Goal: Information Seeking & Learning: Find specific fact

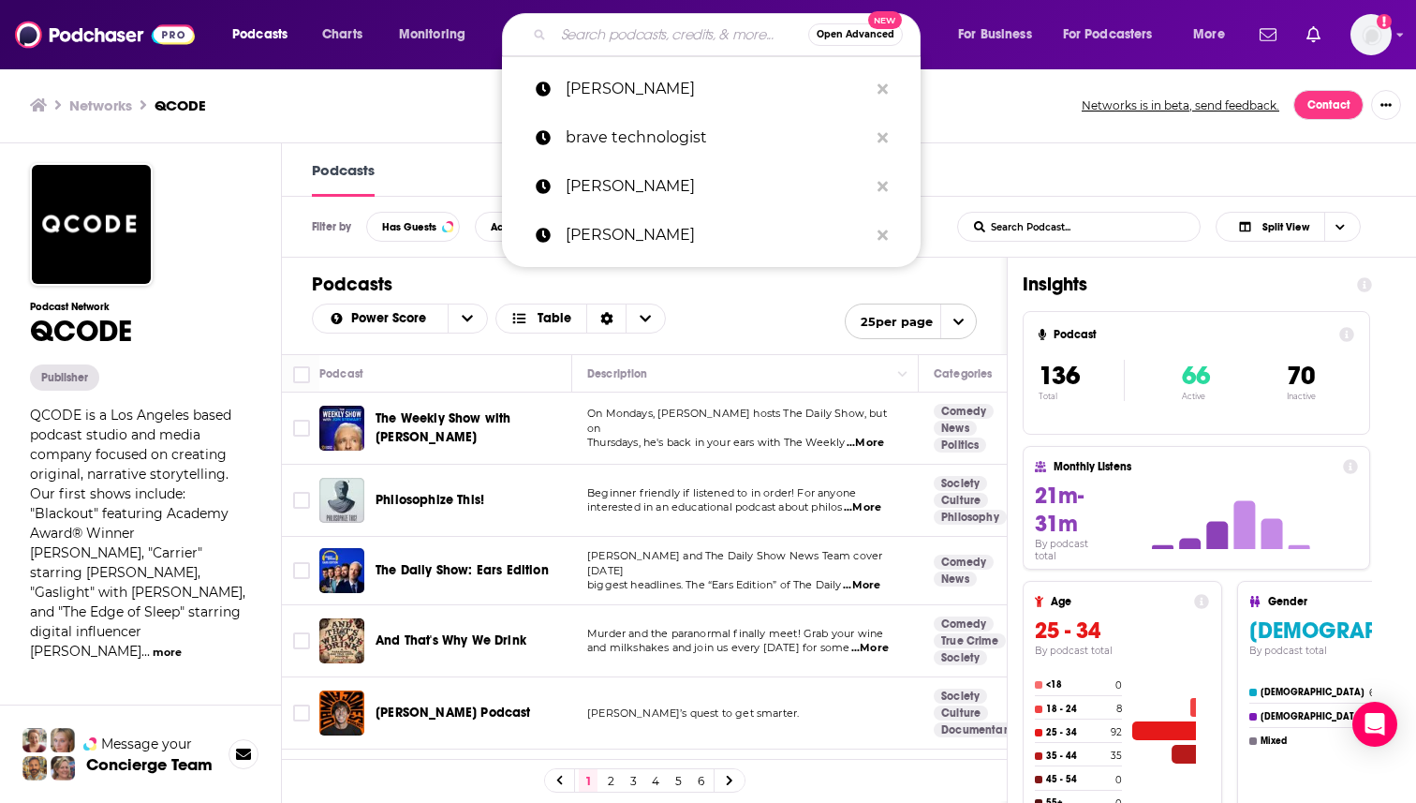
type input "CTRL+ALT+Delete"
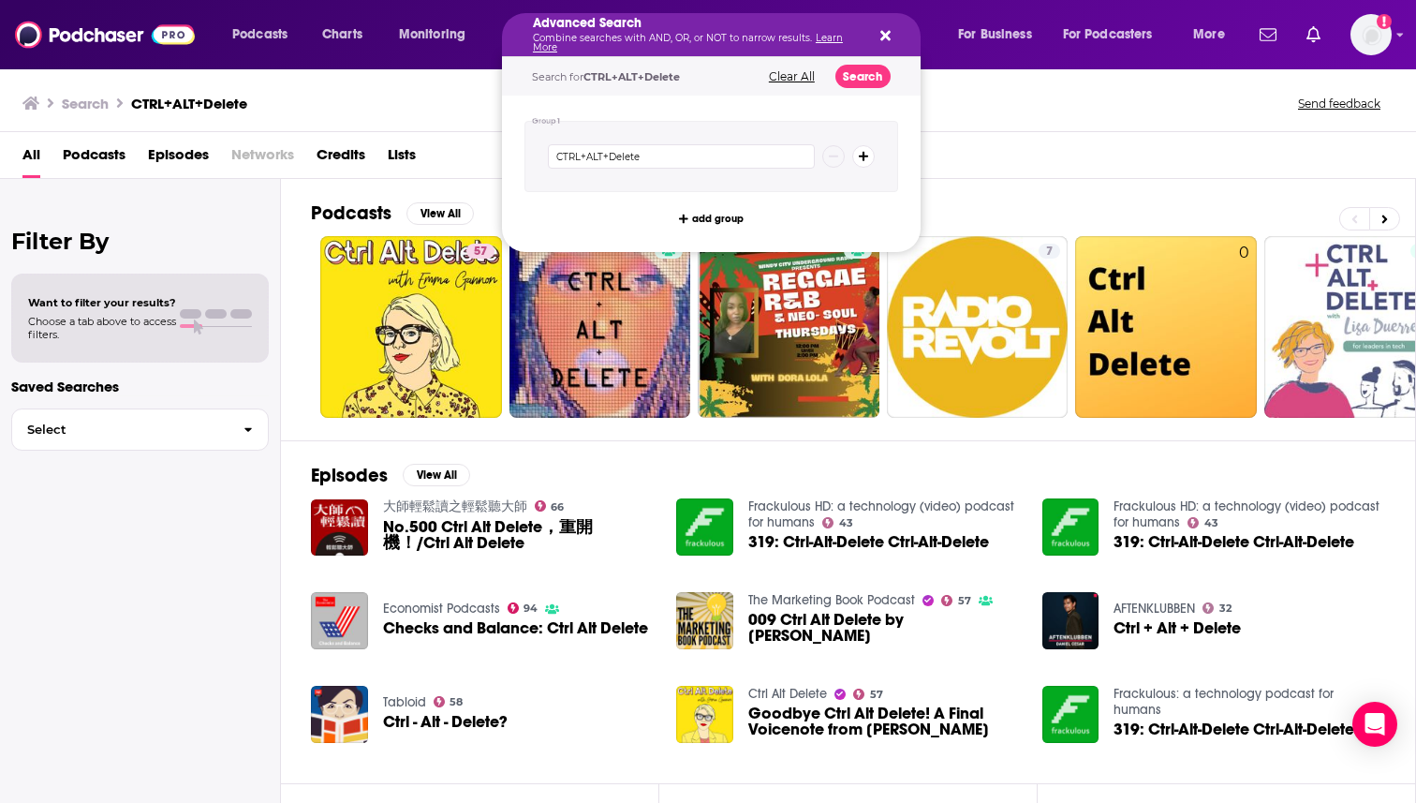
drag, startPoint x: 689, startPoint y: 32, endPoint x: 531, endPoint y: 32, distance: 158.3
click at [888, 31] on icon "Search podcasts, credits, & more..." at bounding box center [886, 36] width 10 height 10
drag, startPoint x: 704, startPoint y: 44, endPoint x: 541, endPoint y: 44, distance: 163.9
drag, startPoint x: 715, startPoint y: 158, endPoint x: 532, endPoint y: 158, distance: 182.7
click at [532, 158] on div "CTRL+ALT+Delete" at bounding box center [712, 156] width 374 height 71
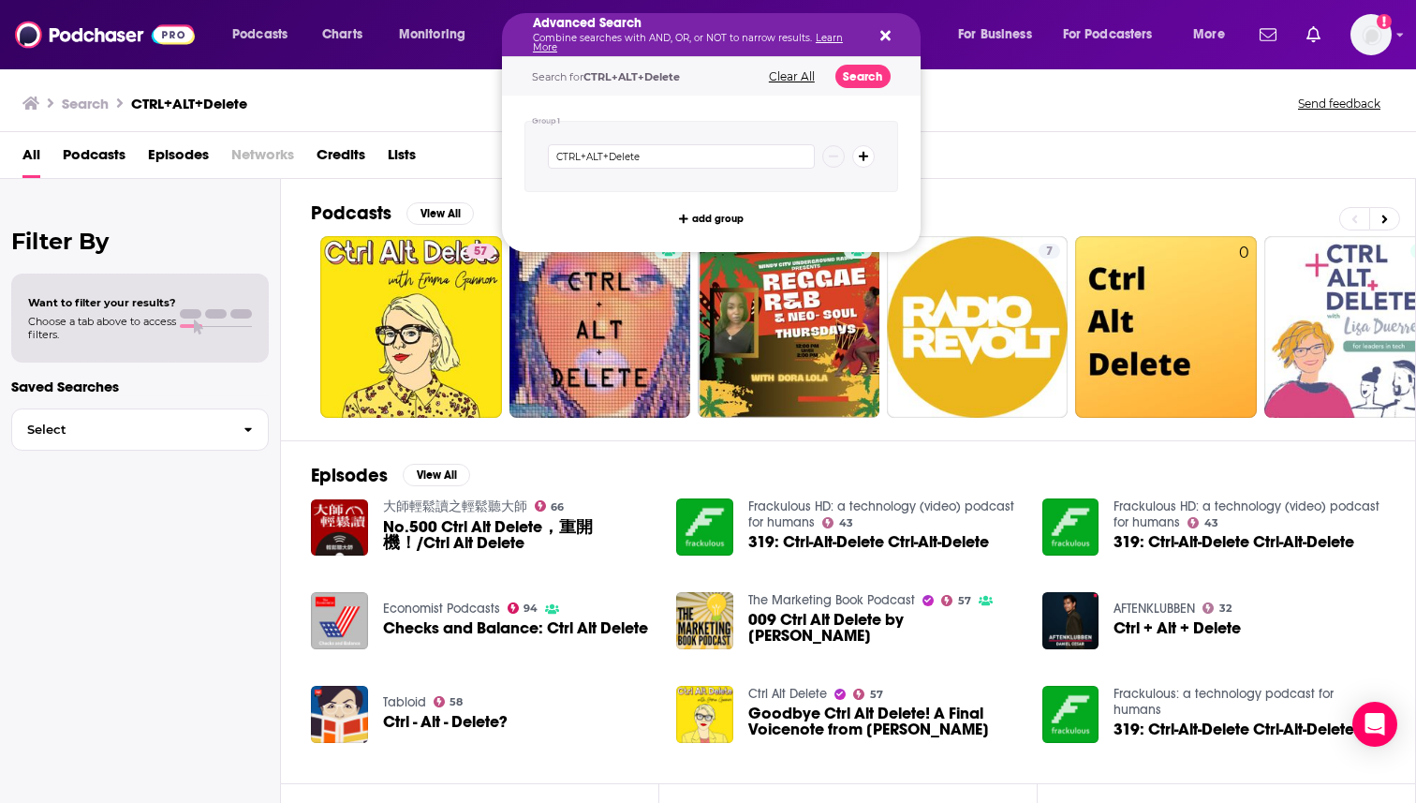
click at [888, 37] on icon "Search podcasts, credits, & more..." at bounding box center [886, 35] width 10 height 15
click at [884, 39] on icon "Search podcasts, credits, & more..." at bounding box center [886, 35] width 10 height 15
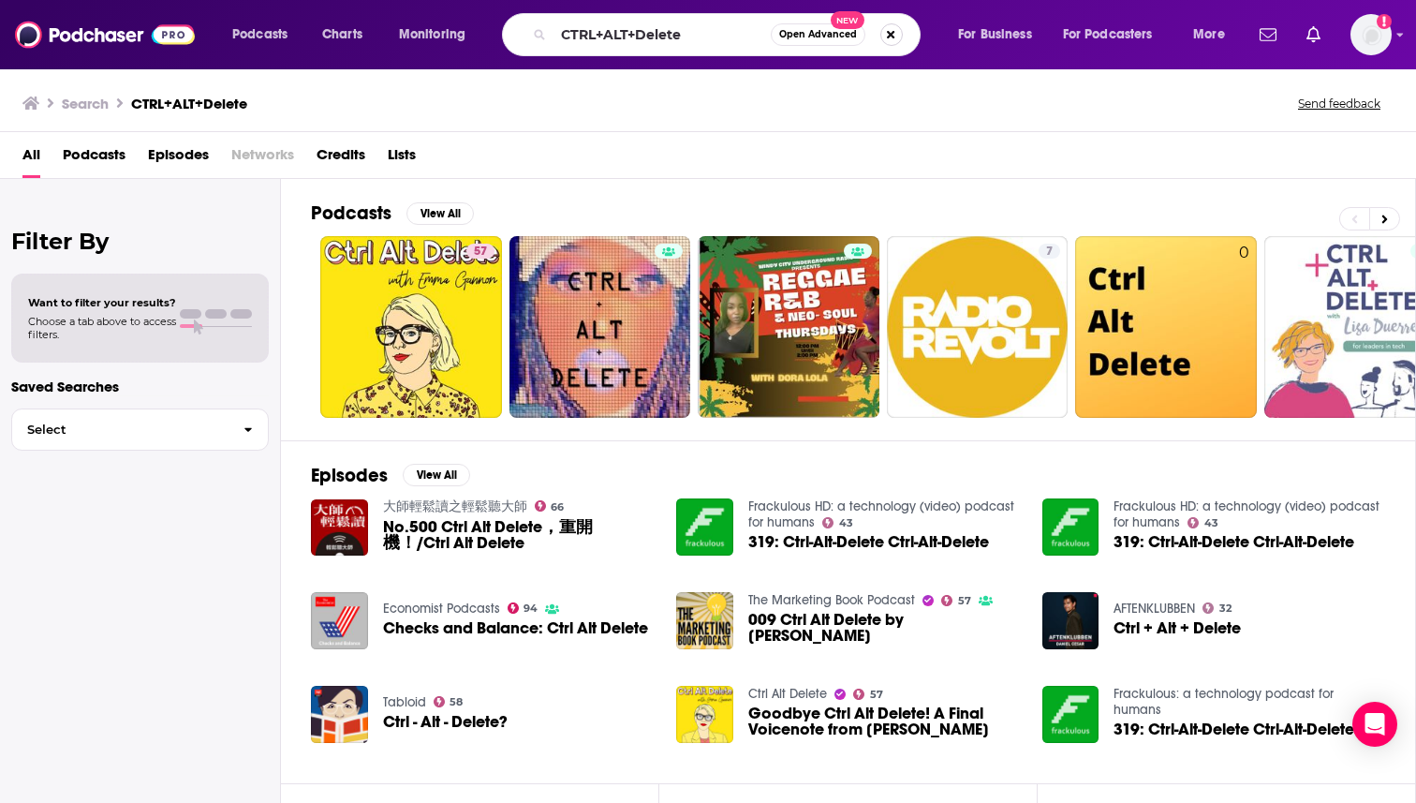
click at [890, 37] on button "Search podcasts, credits, & more..." at bounding box center [892, 34] width 22 height 22
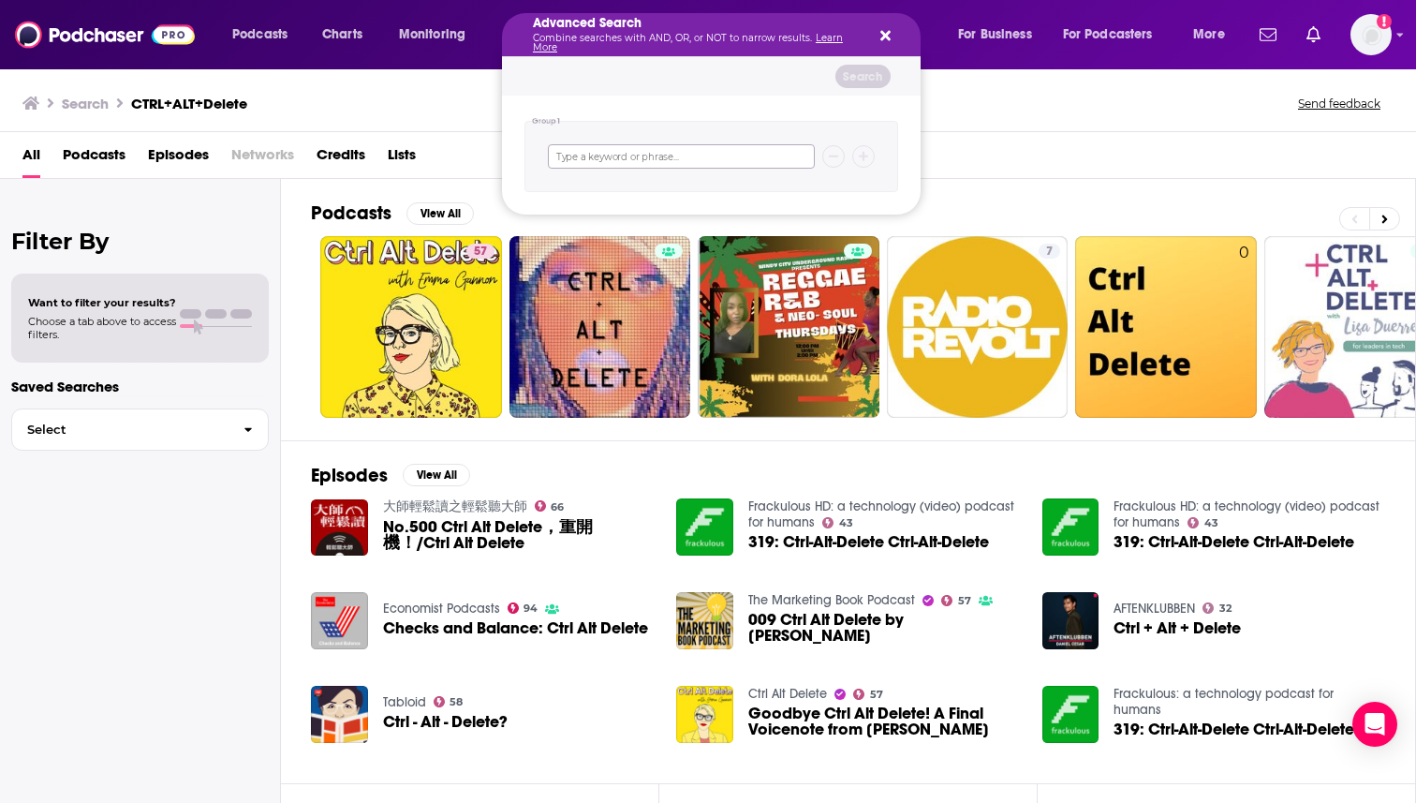
click at [706, 156] on input "Search podcasts, credits, & more..." at bounding box center [681, 156] width 267 height 24
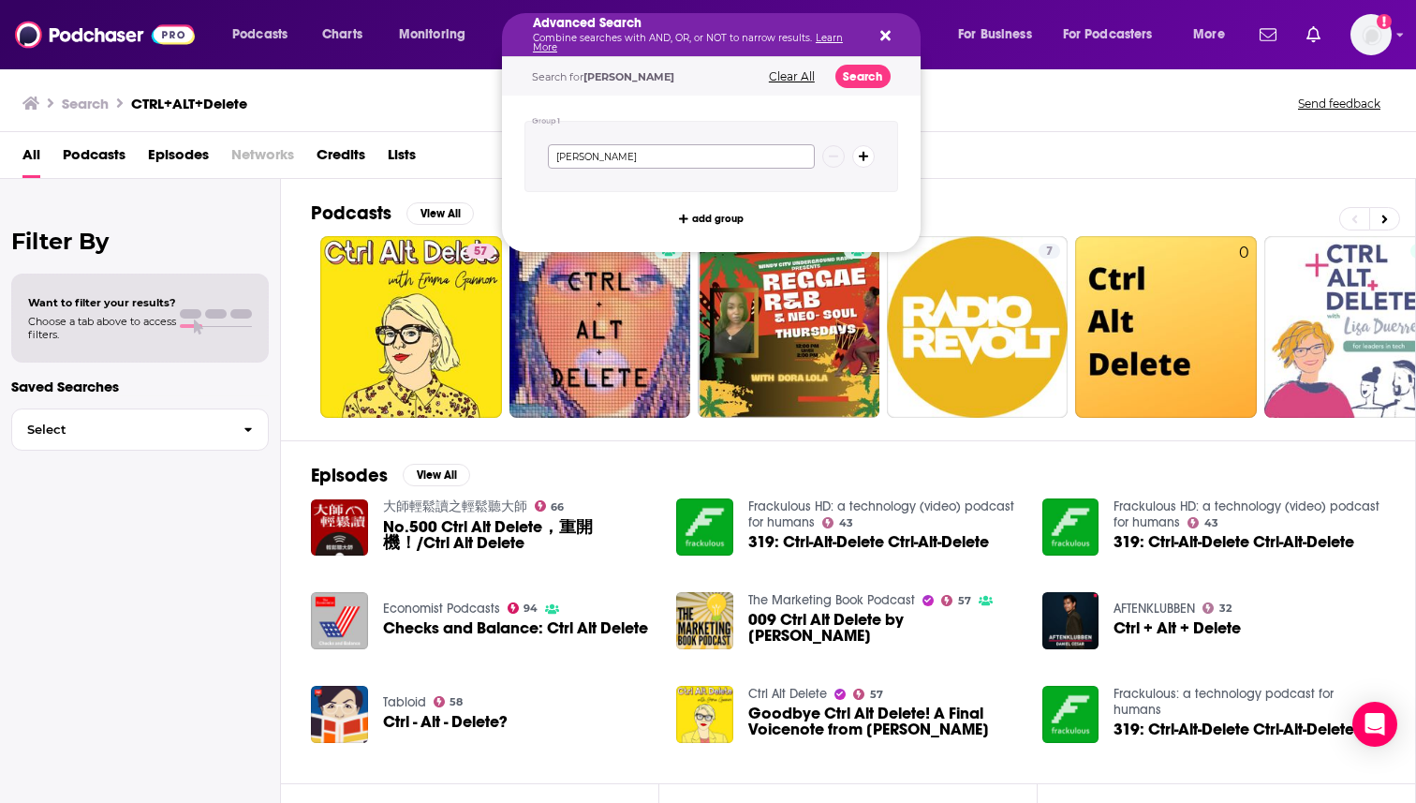
type input "[PERSON_NAME]"
click at [855, 80] on button "Search" at bounding box center [863, 76] width 55 height 23
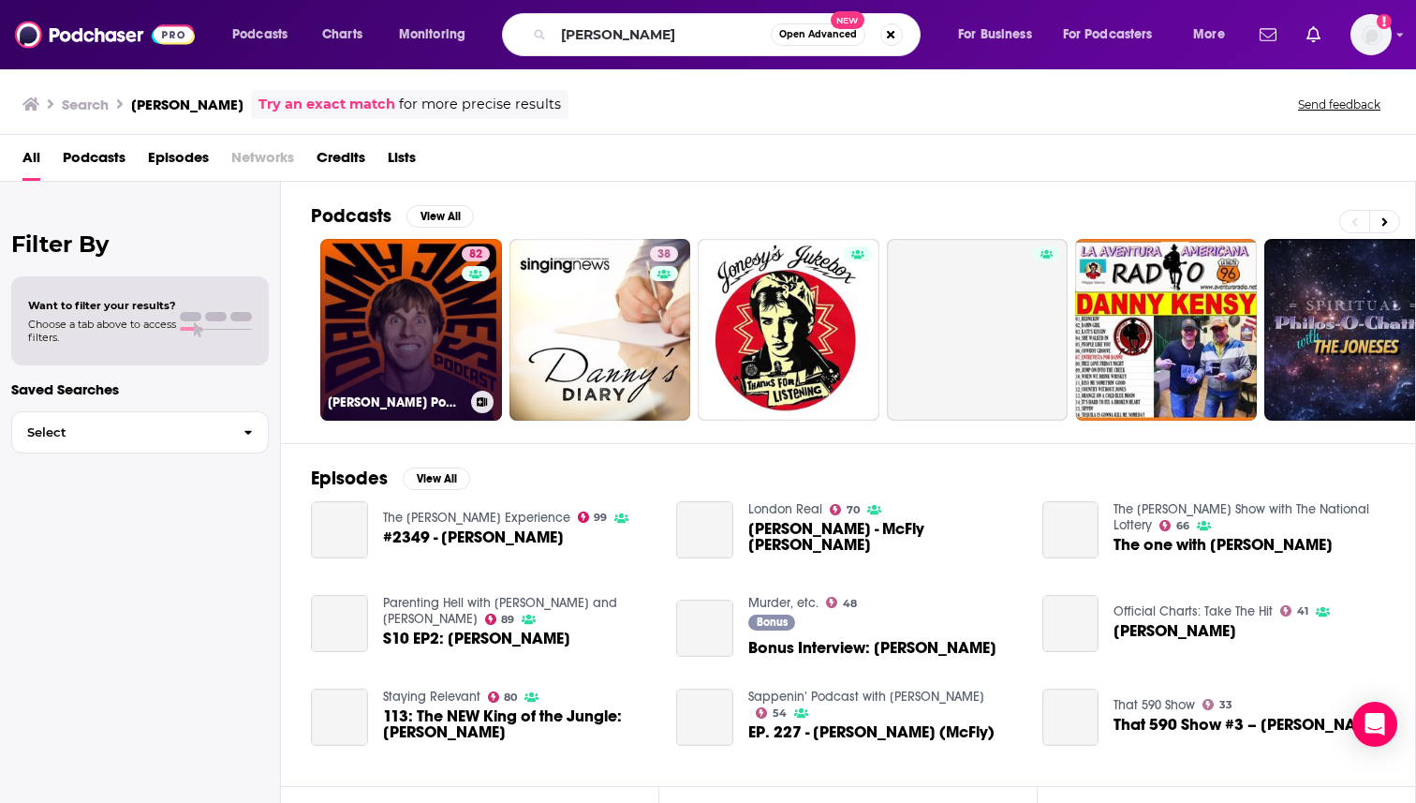
click at [430, 356] on link "82 [PERSON_NAME] Podcast" at bounding box center [411, 330] width 182 height 182
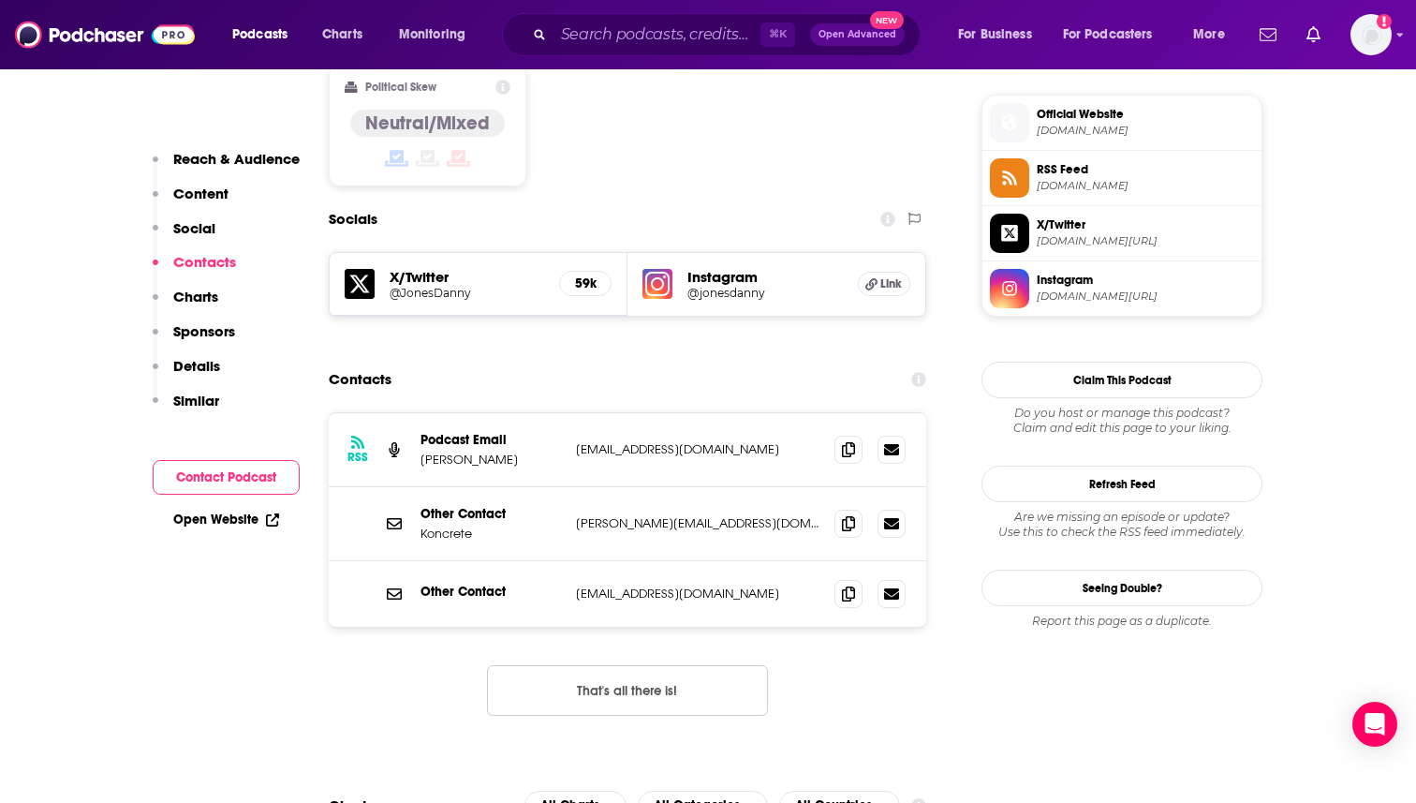
scroll to position [1499, 0]
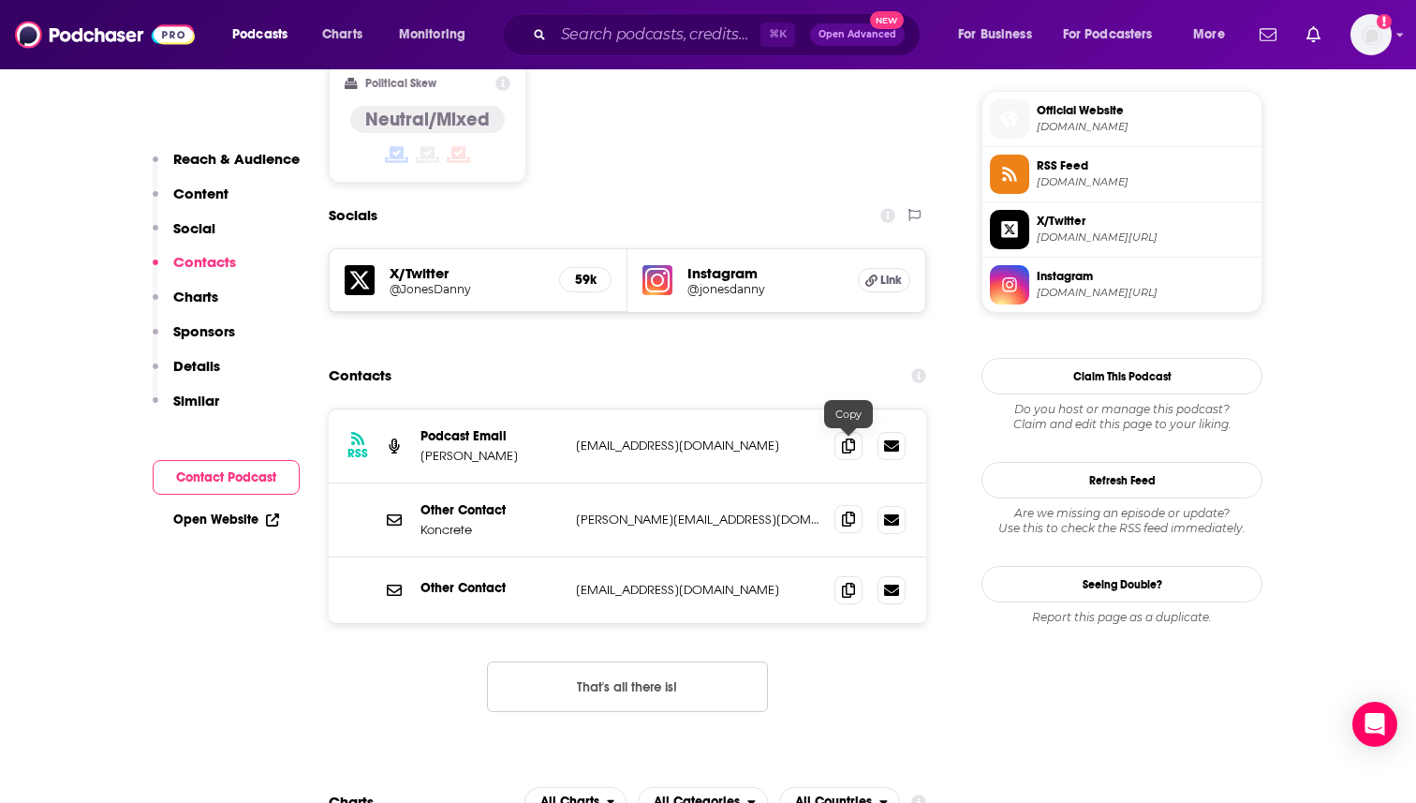
click at [840, 505] on span at bounding box center [849, 519] width 28 height 28
